Goal: Navigation & Orientation: Find specific page/section

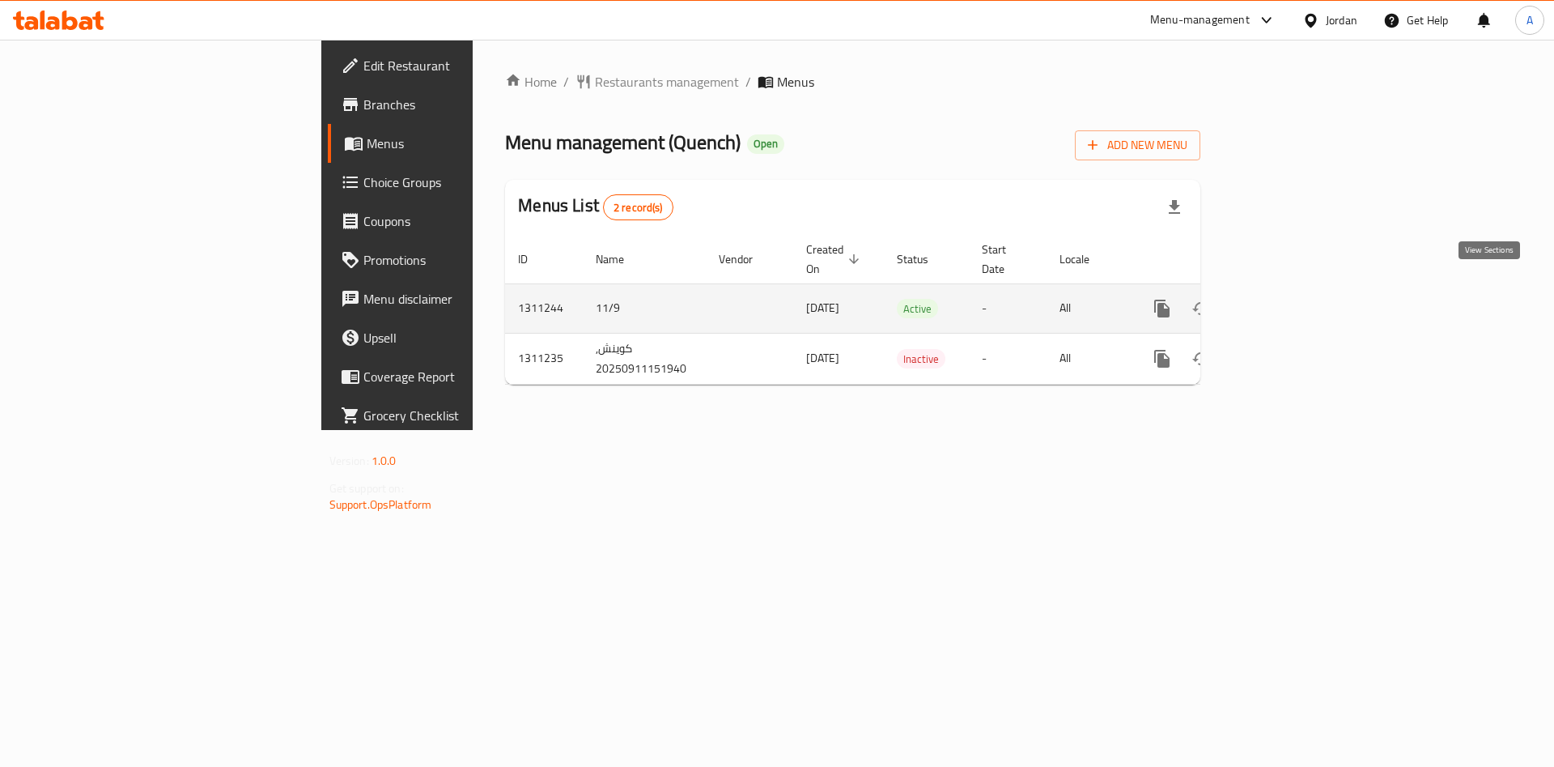
click at [1286, 301] on icon "enhanced table" at bounding box center [1279, 308] width 15 height 15
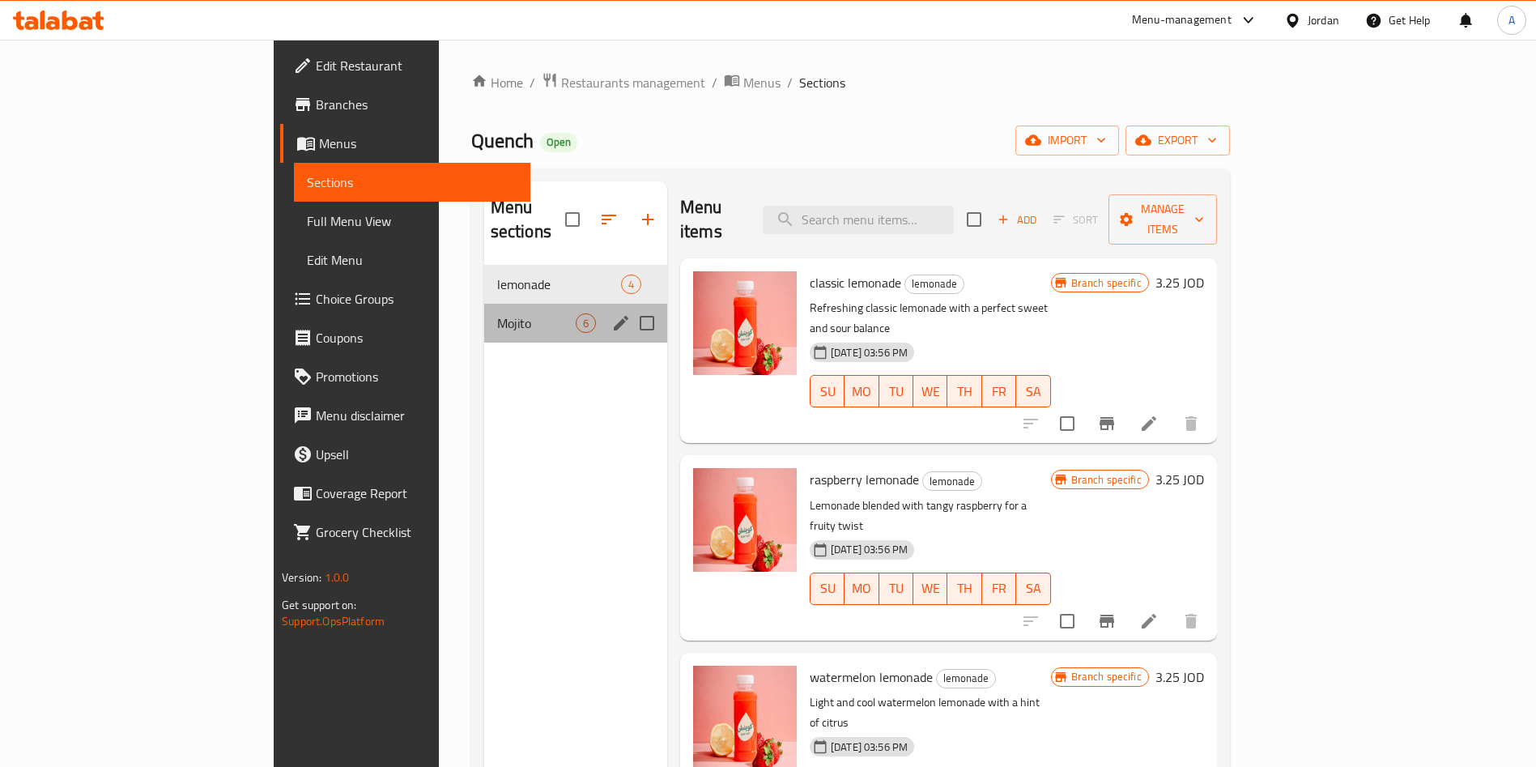
click at [484, 314] on div "Mojito 6" at bounding box center [575, 323] width 183 height 39
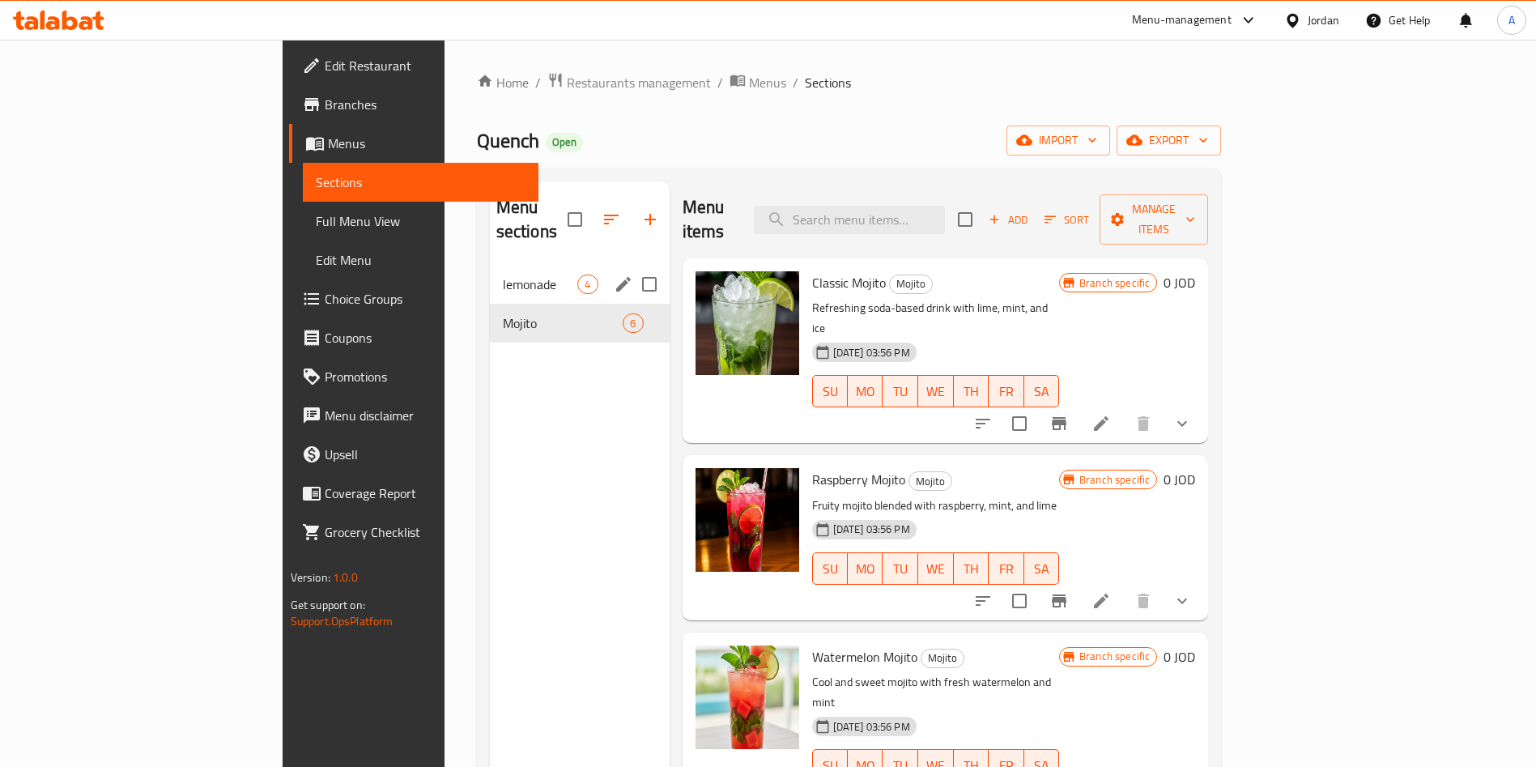
click at [490, 273] on div "lemonade 4" at bounding box center [580, 284] width 180 height 39
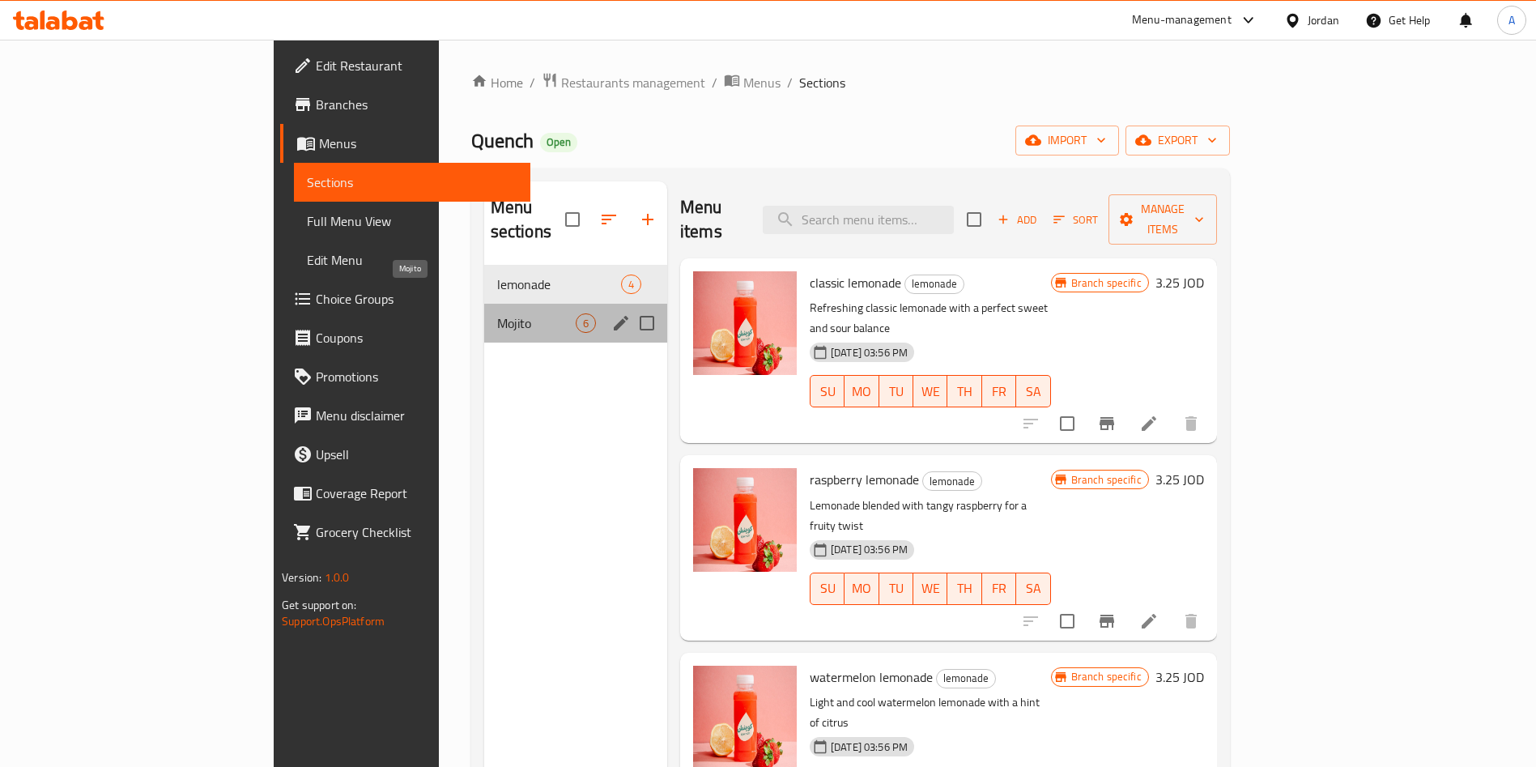
click at [497, 313] on span "Mojito" at bounding box center [536, 322] width 79 height 19
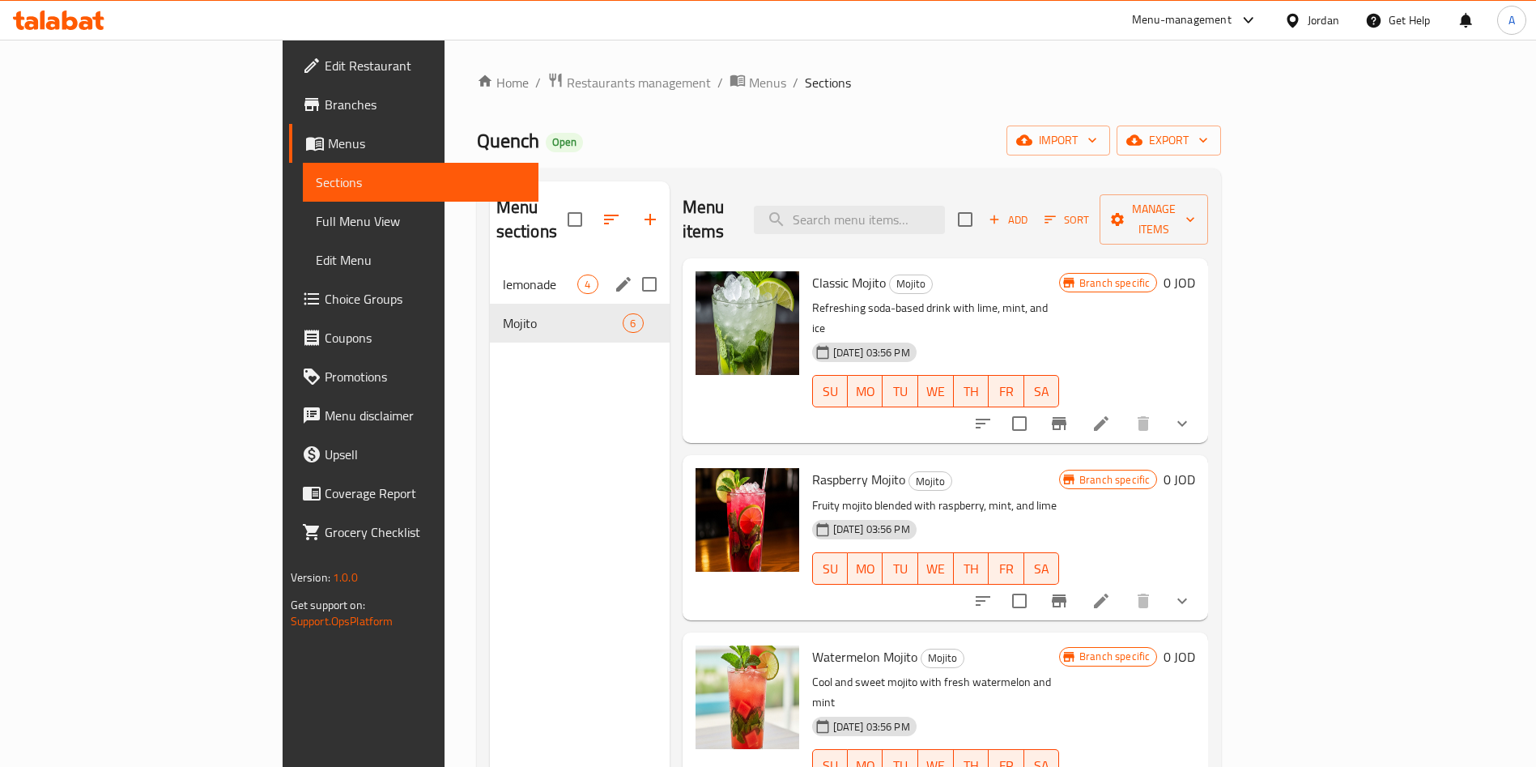
click at [490, 273] on div "lemonade 4" at bounding box center [580, 284] width 180 height 39
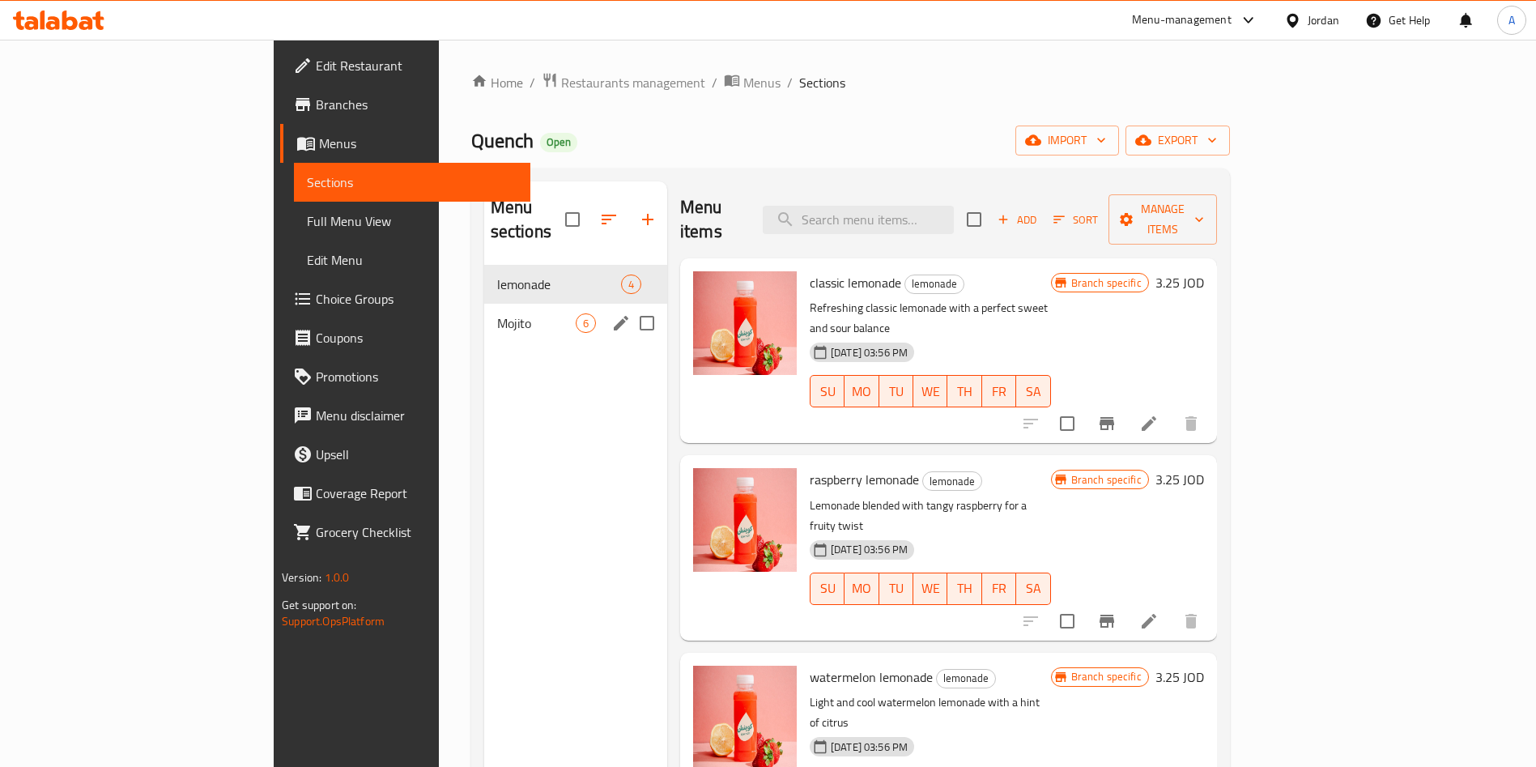
click at [490, 313] on div "Mojito 6" at bounding box center [575, 323] width 183 height 39
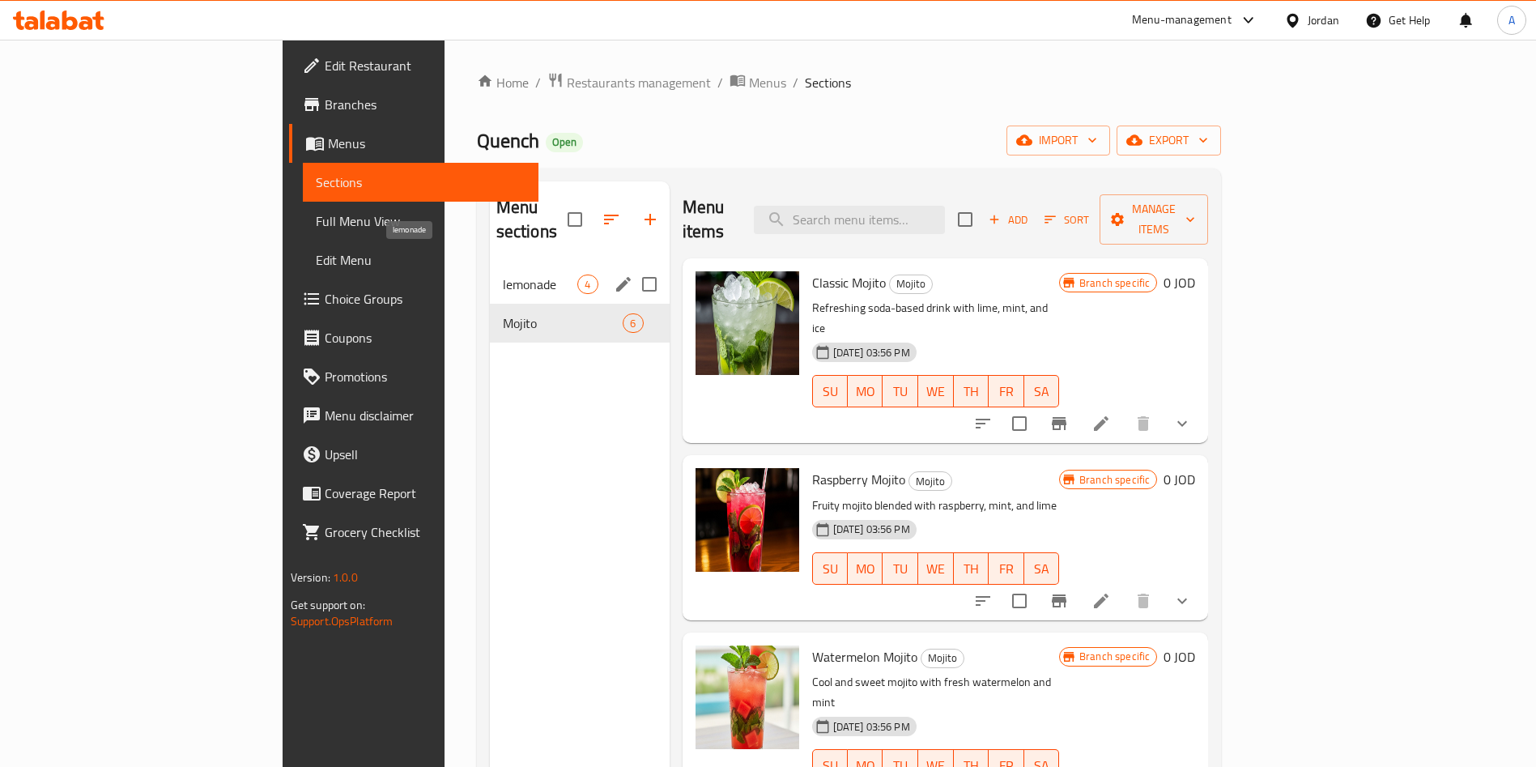
click at [503, 274] on span "lemonade" at bounding box center [540, 283] width 75 height 19
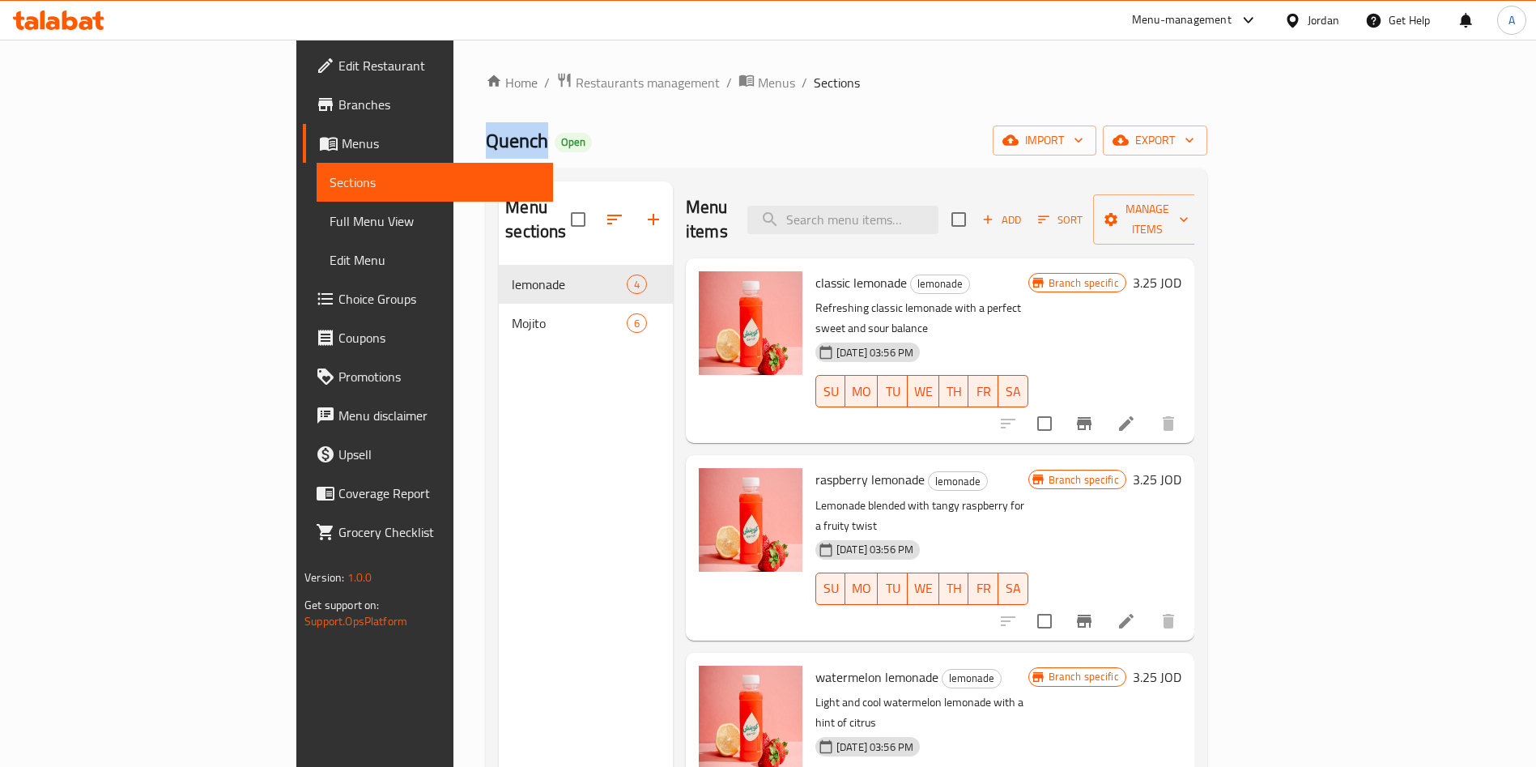
drag, startPoint x: 348, startPoint y: 139, endPoint x: 273, endPoint y: 144, distance: 75.4
click at [453, 144] on div "Home / Restaurants management / Menus / Sections Quench Open import export Menu…" at bounding box center [846, 517] width 786 height 954
click at [486, 142] on span "Quench" at bounding box center [517, 140] width 62 height 36
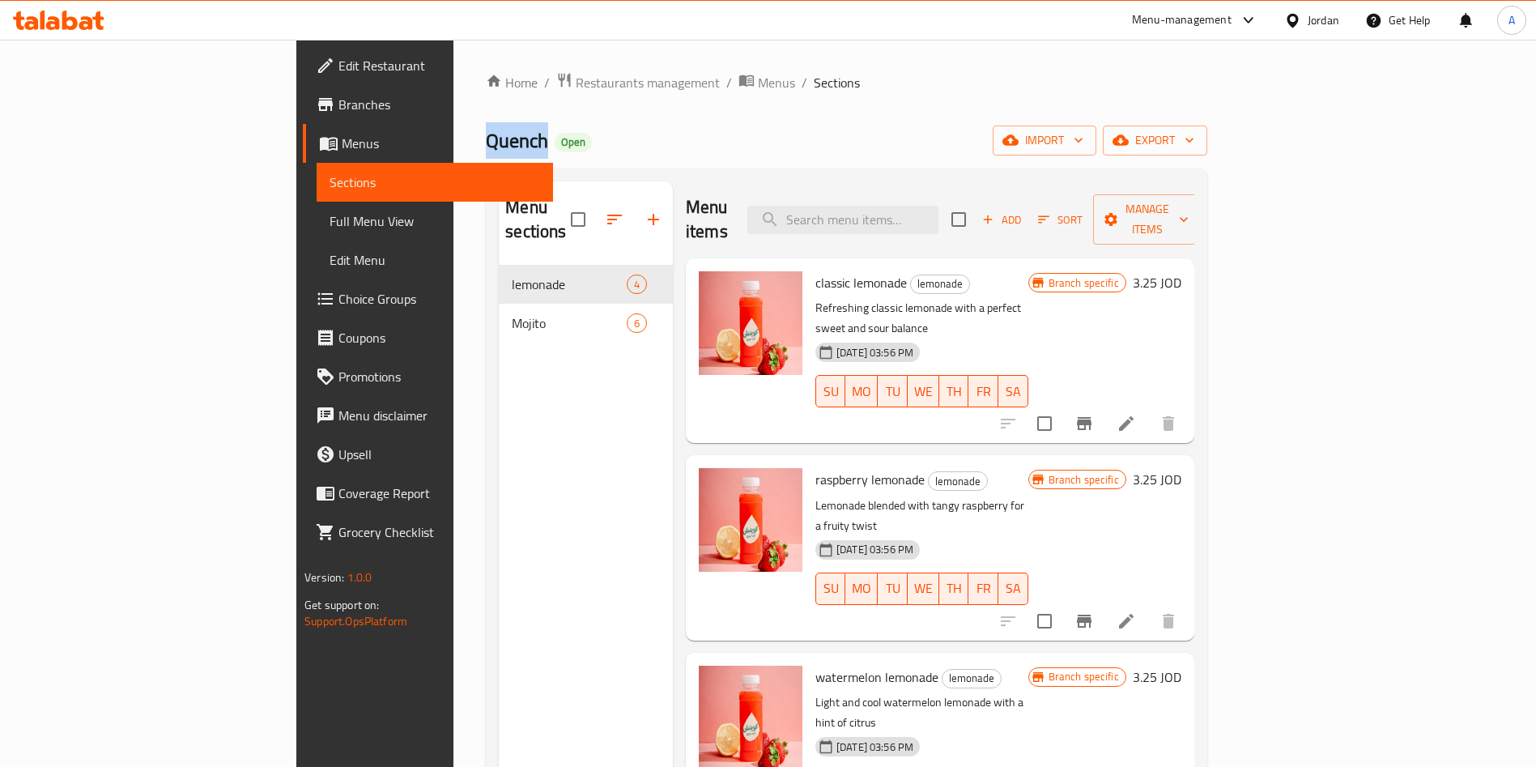
click at [68, 19] on icon at bounding box center [69, 20] width 15 height 19
